Goal: Information Seeking & Learning: Learn about a topic

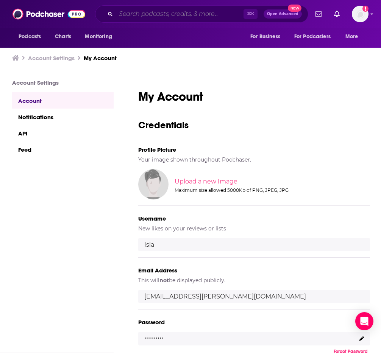
click at [177, 19] on input "Search podcasts, credits, & more..." at bounding box center [180, 14] width 128 height 12
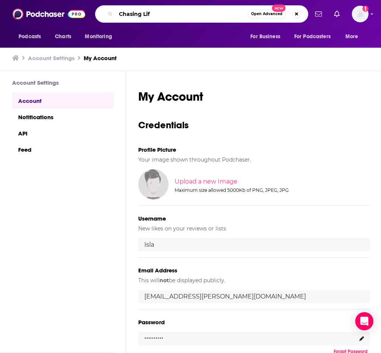
type input "Chasing Life"
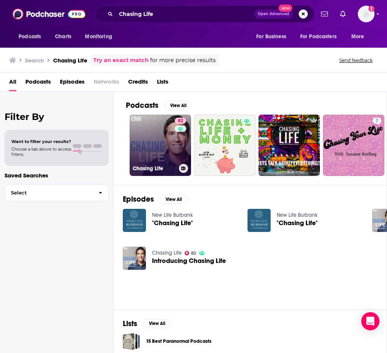
click at [155, 139] on link "82 Chasing Life" at bounding box center [160, 145] width 61 height 61
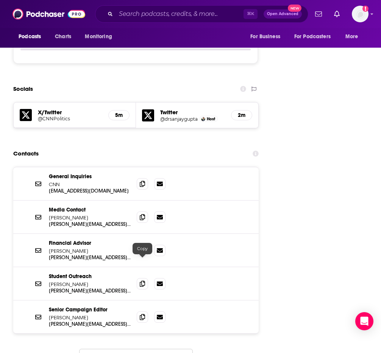
scroll to position [1045, 0]
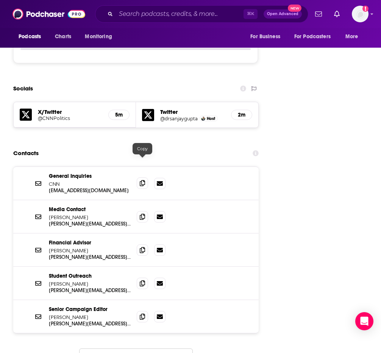
click at [143, 180] on icon at bounding box center [142, 183] width 5 height 6
click at [126, 11] on input "Search podcasts, credits, & more..." at bounding box center [180, 14] width 128 height 12
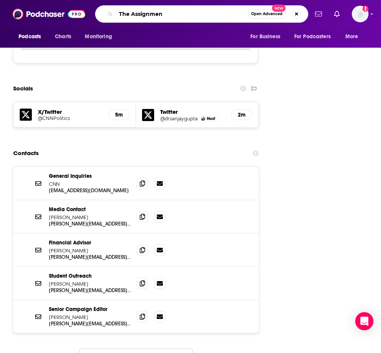
type input "The Assignment"
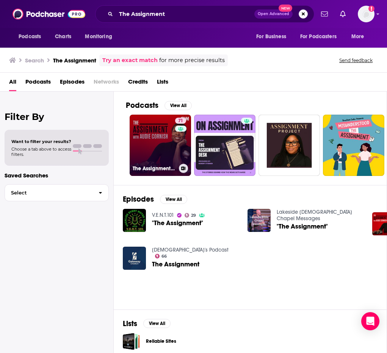
click at [155, 135] on link "71 The Assignment with Audie Cornish" at bounding box center [160, 145] width 61 height 61
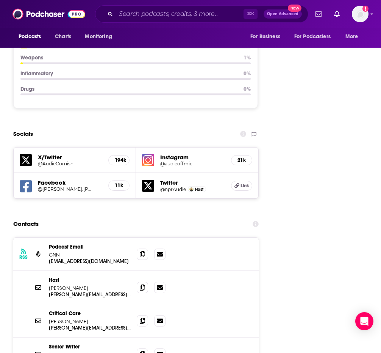
scroll to position [1027, 0]
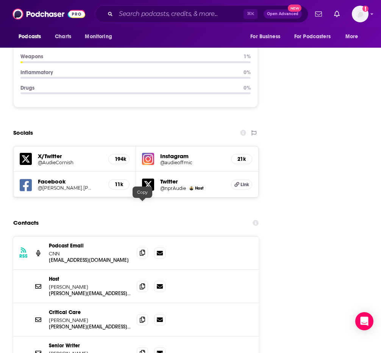
click at [140, 250] on icon at bounding box center [142, 253] width 5 height 6
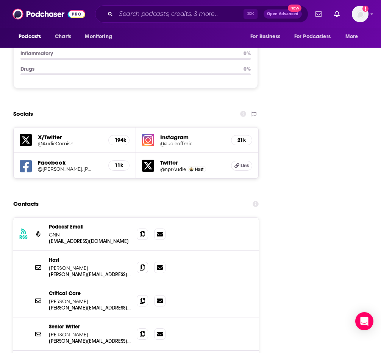
scroll to position [1047, 0]
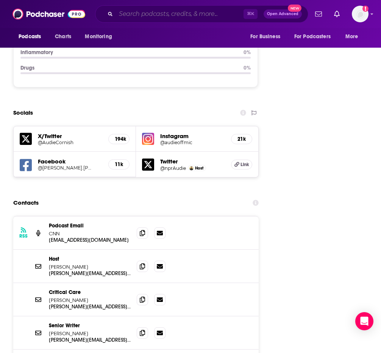
click at [128, 11] on input "Search podcasts, credits, & more..." at bounding box center [180, 14] width 128 height 12
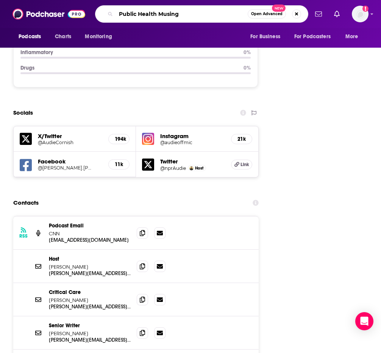
type input "Public Health Musings"
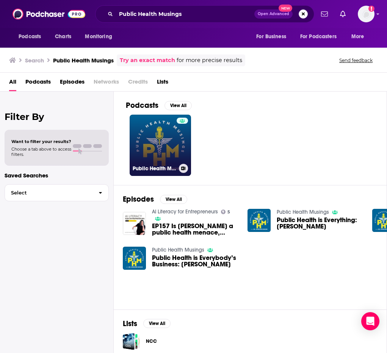
click at [152, 130] on link "Public Health Musings" at bounding box center [160, 145] width 61 height 61
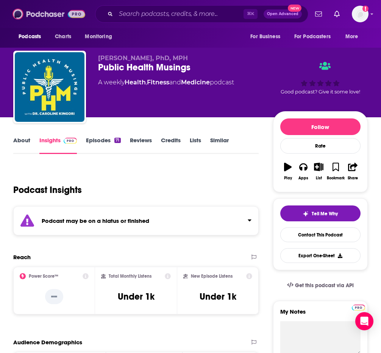
click at [47, 14] on img at bounding box center [49, 14] width 73 height 14
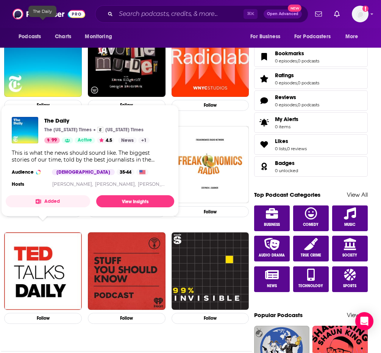
scroll to position [277, 0]
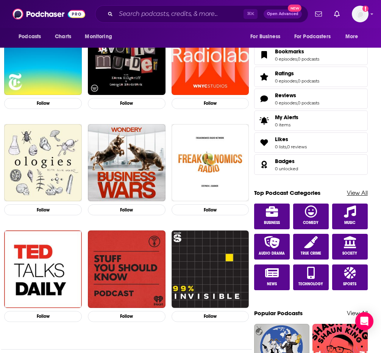
click at [354, 194] on link "View All" at bounding box center [357, 192] width 21 height 7
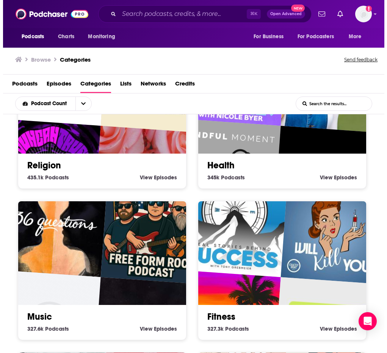
scroll to position [533, 0]
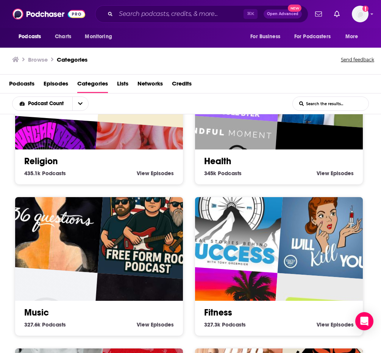
click at [272, 153] on div "Health 345k Health Podcasts View Health Episodes" at bounding box center [279, 164] width 156 height 29
click at [225, 162] on link "Health" at bounding box center [217, 161] width 27 height 11
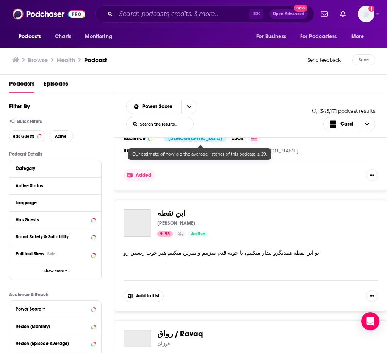
scroll to position [449, 0]
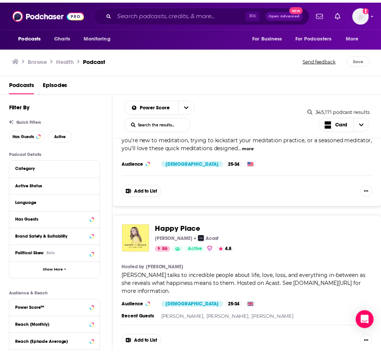
scroll to position [2990, 0]
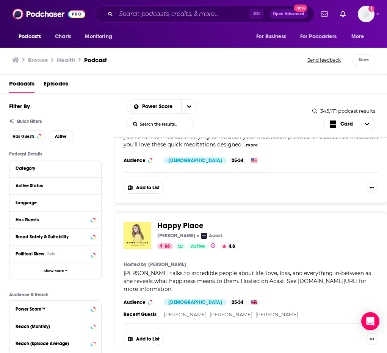
click at [188, 221] on span "Happy Place" at bounding box center [180, 225] width 46 height 9
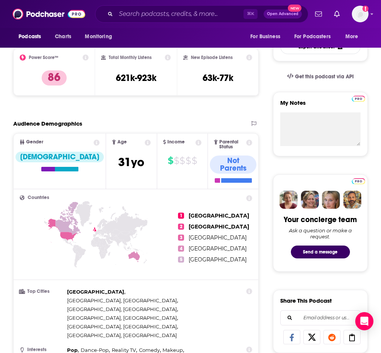
scroll to position [16, 0]
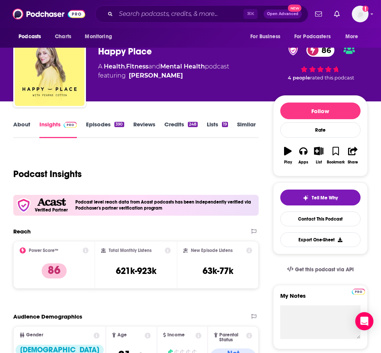
click at [104, 124] on link "Episodes 390" at bounding box center [105, 129] width 38 height 17
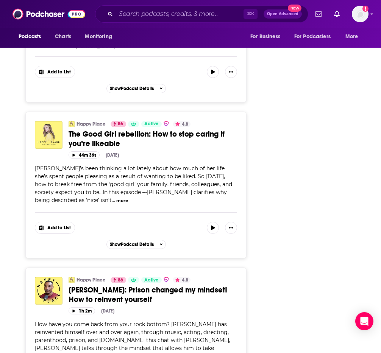
scroll to position [4082, 0]
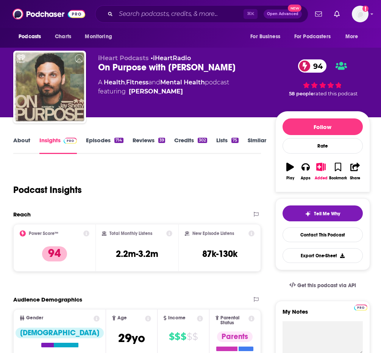
click at [99, 141] on link "Episodes 714" at bounding box center [104, 145] width 37 height 17
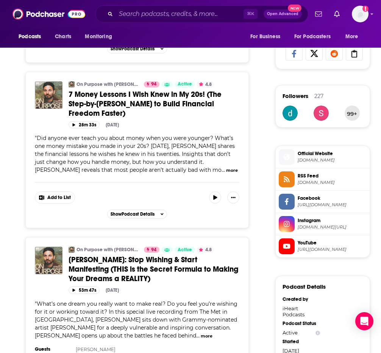
scroll to position [509, 0]
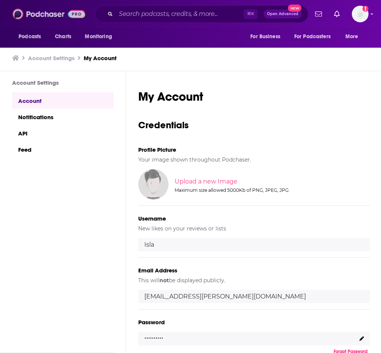
click at [37, 16] on img at bounding box center [49, 14] width 73 height 14
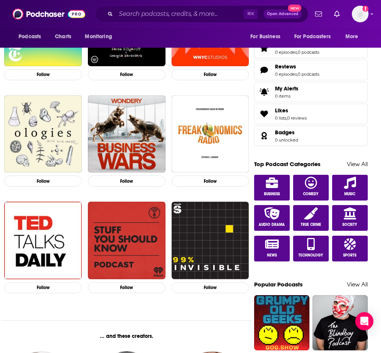
scroll to position [328, 0]
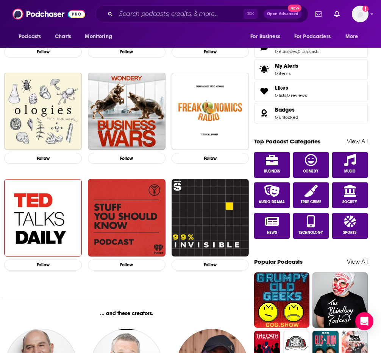
click at [360, 143] on link "View All" at bounding box center [357, 141] width 21 height 7
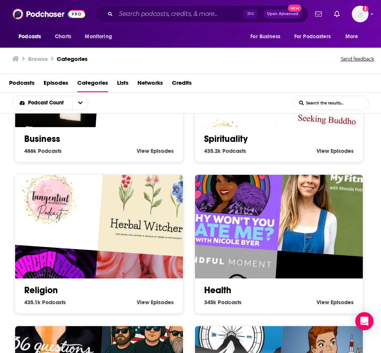
scroll to position [400, 0]
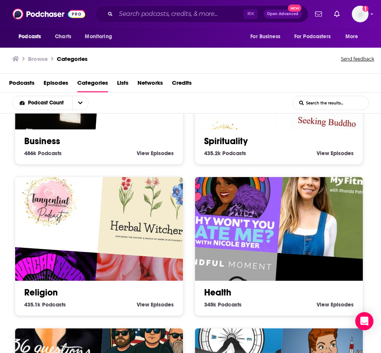
click at [266, 273] on img "Mindful Moment by UC" at bounding box center [224, 300] width 108 height 108
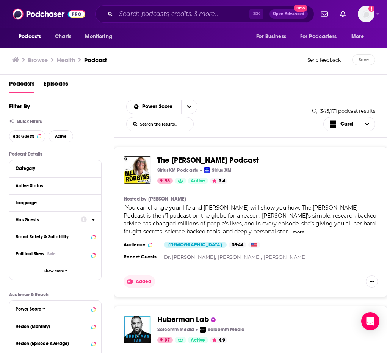
click at [71, 218] on div "Has Guests" at bounding box center [46, 219] width 60 height 5
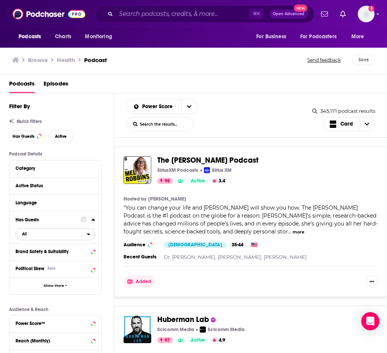
click at [87, 234] on icon "open menu" at bounding box center [88, 234] width 3 height 5
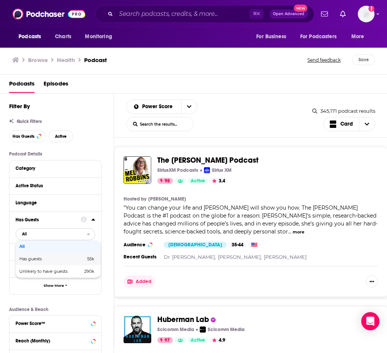
click at [77, 260] on span "55k" at bounding box center [79, 259] width 31 height 4
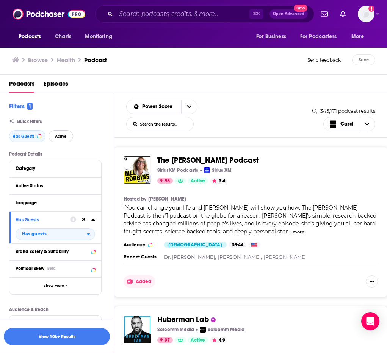
click at [64, 141] on button "Active" at bounding box center [60, 136] width 25 height 12
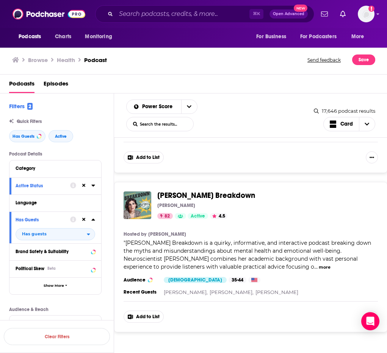
scroll to position [3770, 0]
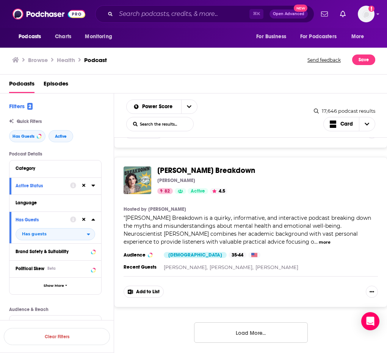
click at [254, 330] on button "Load More..." at bounding box center [251, 333] width 114 height 20
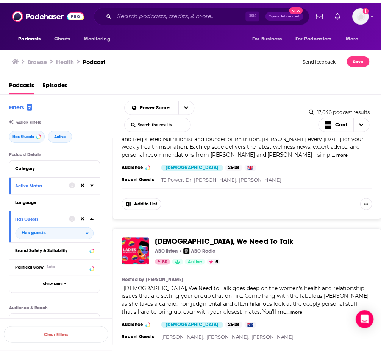
scroll to position [5591, 0]
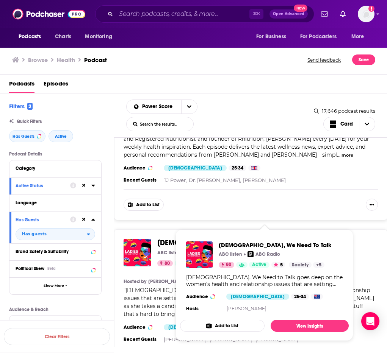
click at [167, 238] on span "Ladies, We Need To Talk" at bounding box center [227, 242] width 140 height 9
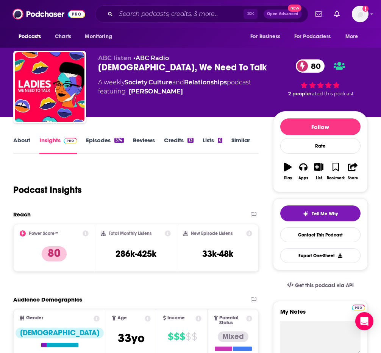
click at [23, 141] on link "About" at bounding box center [21, 145] width 17 height 17
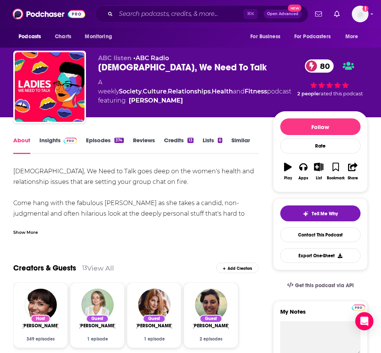
click at [107, 140] on link "Episodes 374" at bounding box center [105, 145] width 38 height 17
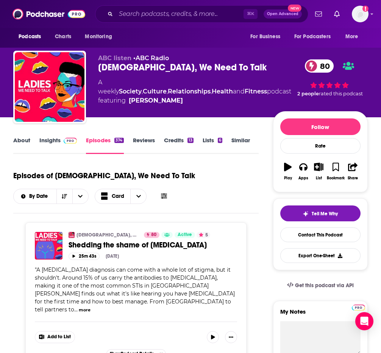
click at [22, 140] on link "About" at bounding box center [21, 145] width 17 height 17
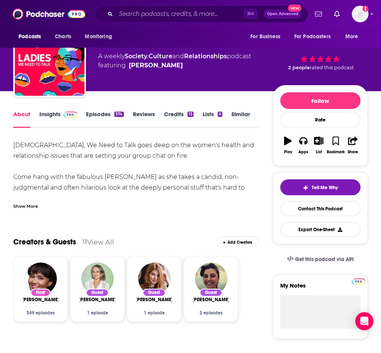
scroll to position [28, 0]
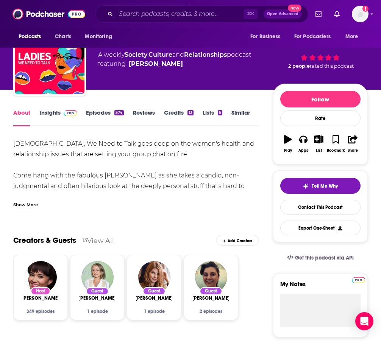
click at [99, 114] on link "Episodes 374" at bounding box center [105, 117] width 38 height 17
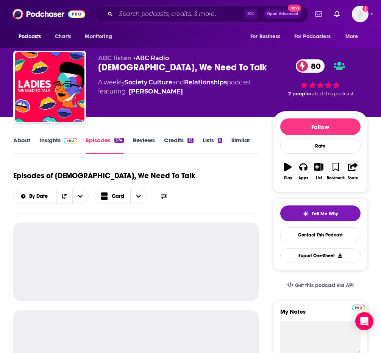
click at [56, 137] on link "Insights" at bounding box center [58, 145] width 38 height 17
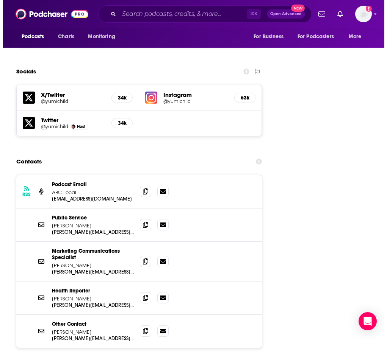
scroll to position [1076, 0]
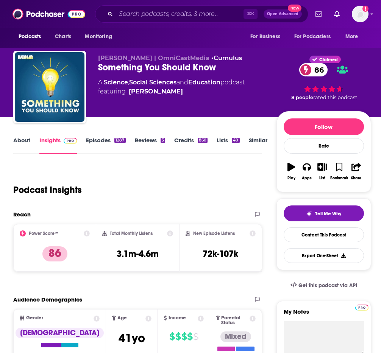
click at [28, 141] on link "About" at bounding box center [21, 145] width 17 height 17
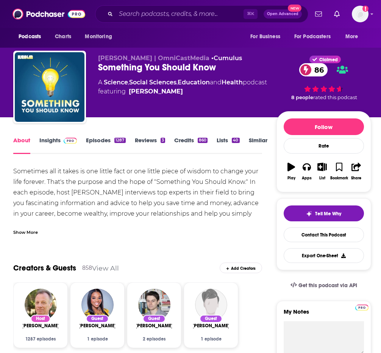
click at [108, 140] on link "Episodes 1287" at bounding box center [105, 145] width 39 height 17
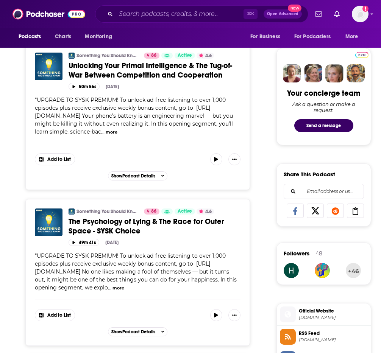
scroll to position [375, 0]
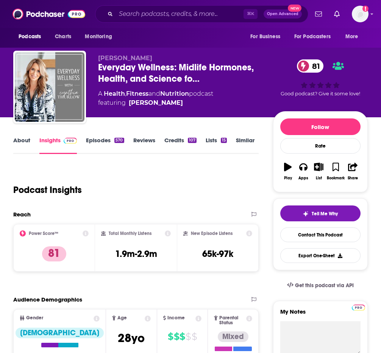
click at [104, 140] on link "Episodes 570" at bounding box center [105, 145] width 38 height 17
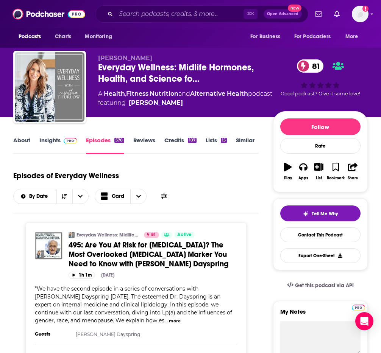
click at [49, 142] on link "Insights" at bounding box center [58, 145] width 38 height 17
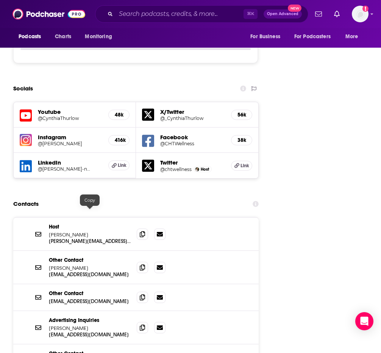
scroll to position [1081, 0]
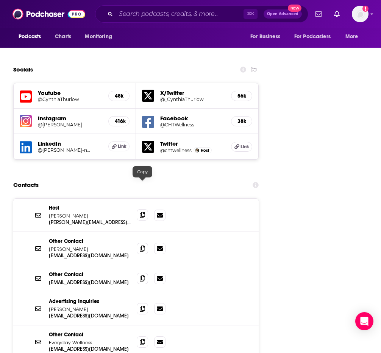
click at [143, 212] on icon at bounding box center [142, 215] width 5 height 6
click at [144, 339] on icon at bounding box center [142, 342] width 5 height 6
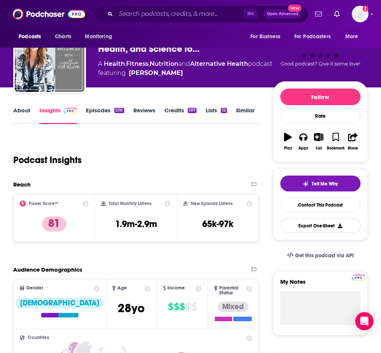
scroll to position [0, 0]
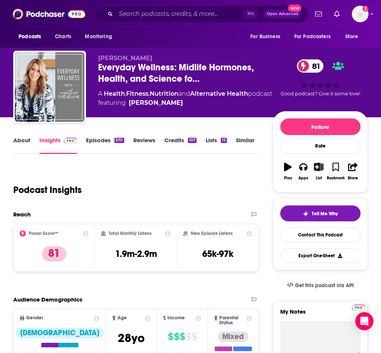
click at [103, 139] on link "Episodes 570" at bounding box center [105, 145] width 38 height 17
